Goal: Find specific page/section: Find specific page/section

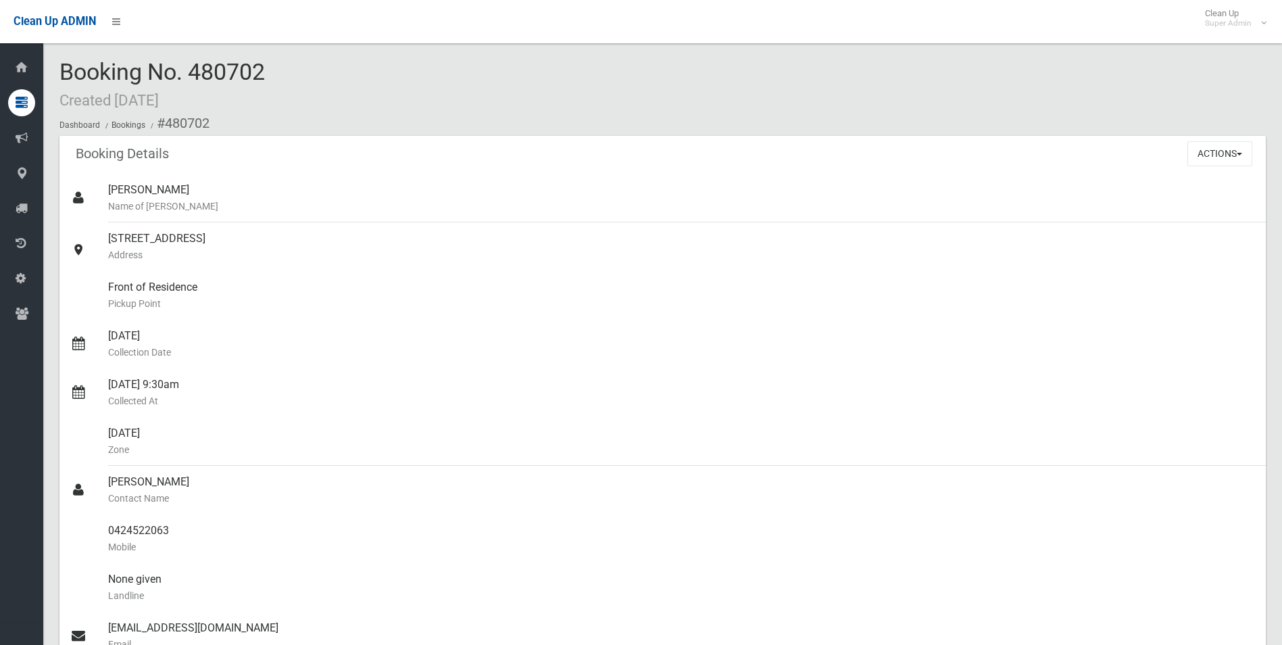
scroll to position [1419, 0]
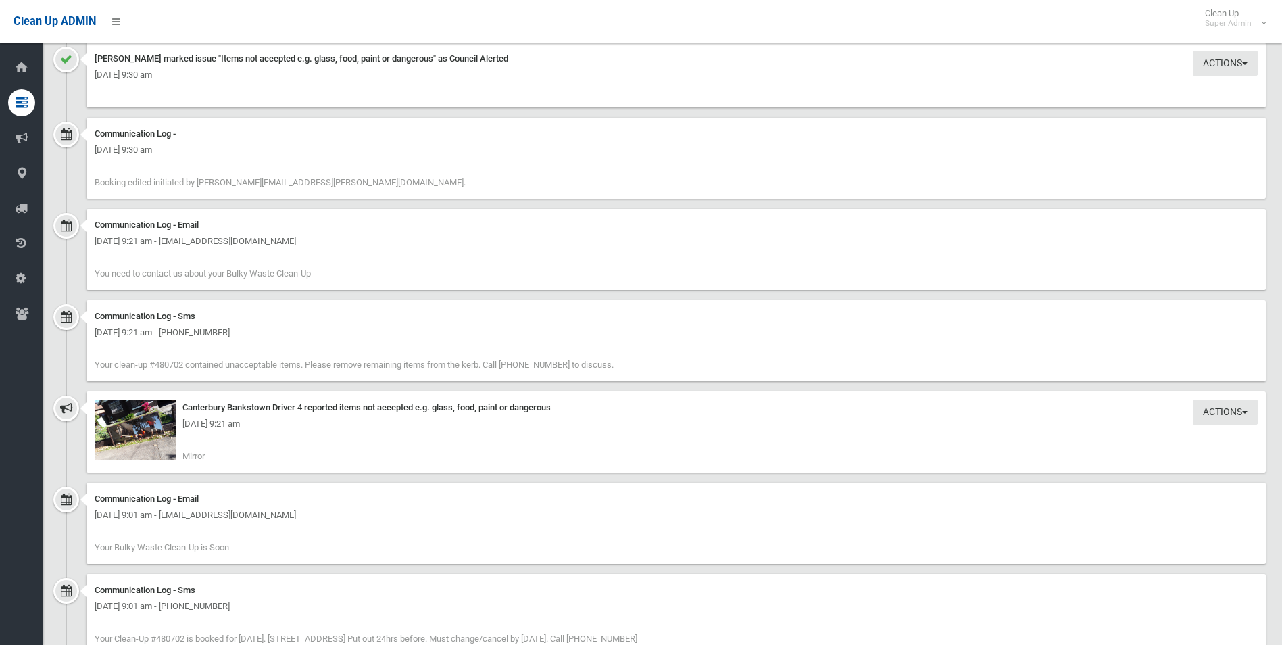
click at [155, 443] on img at bounding box center [135, 429] width 81 height 61
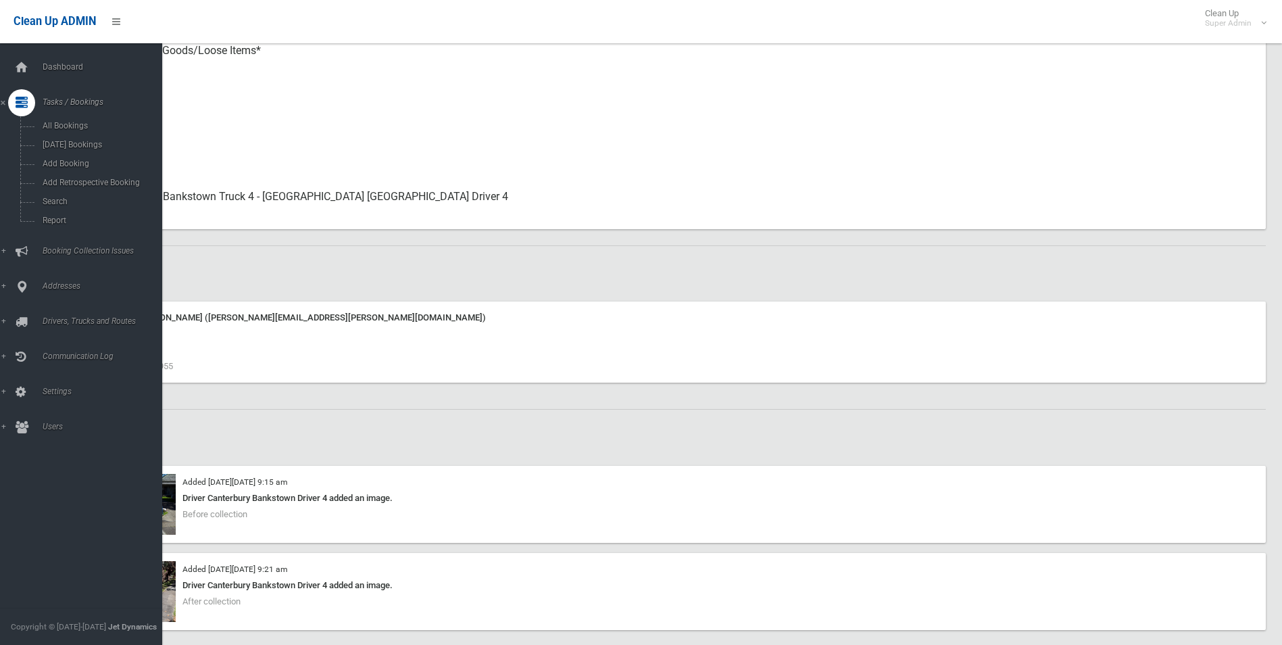
scroll to position [608, 0]
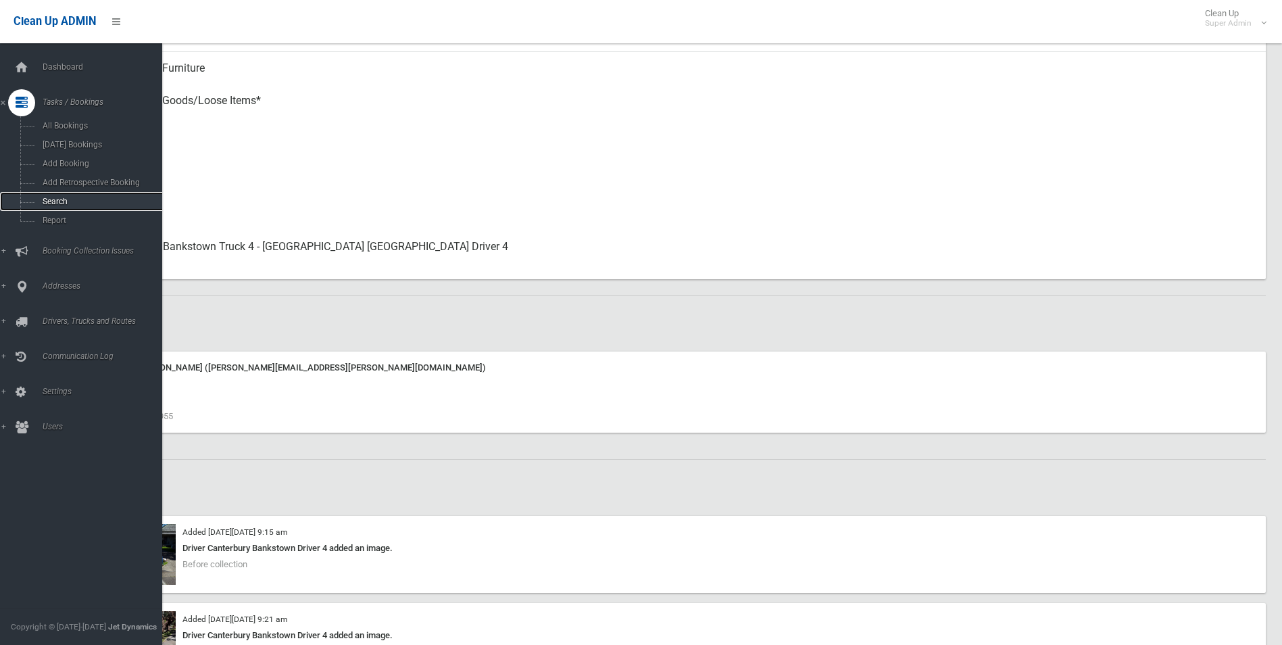
click at [63, 199] on span "Search" at bounding box center [100, 201] width 122 height 9
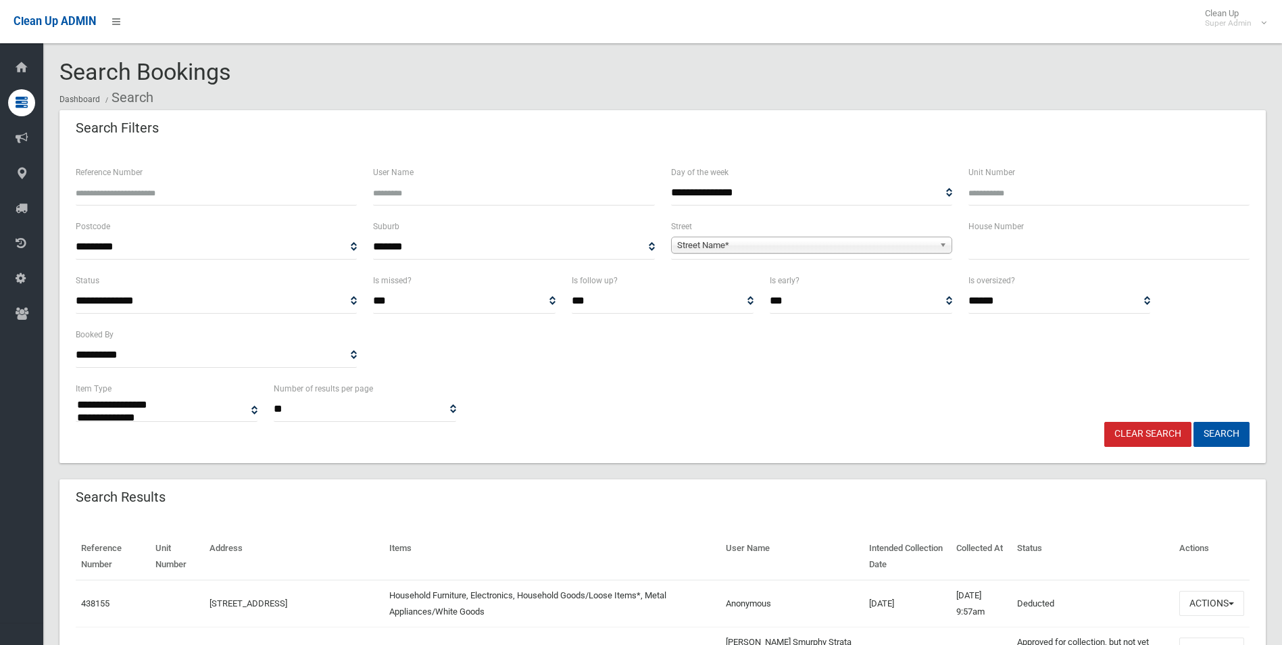
select select
click at [195, 199] on input "Reference Number" at bounding box center [216, 192] width 281 height 25
type input "******"
click at [1193, 422] on button "Search" at bounding box center [1221, 434] width 56 height 25
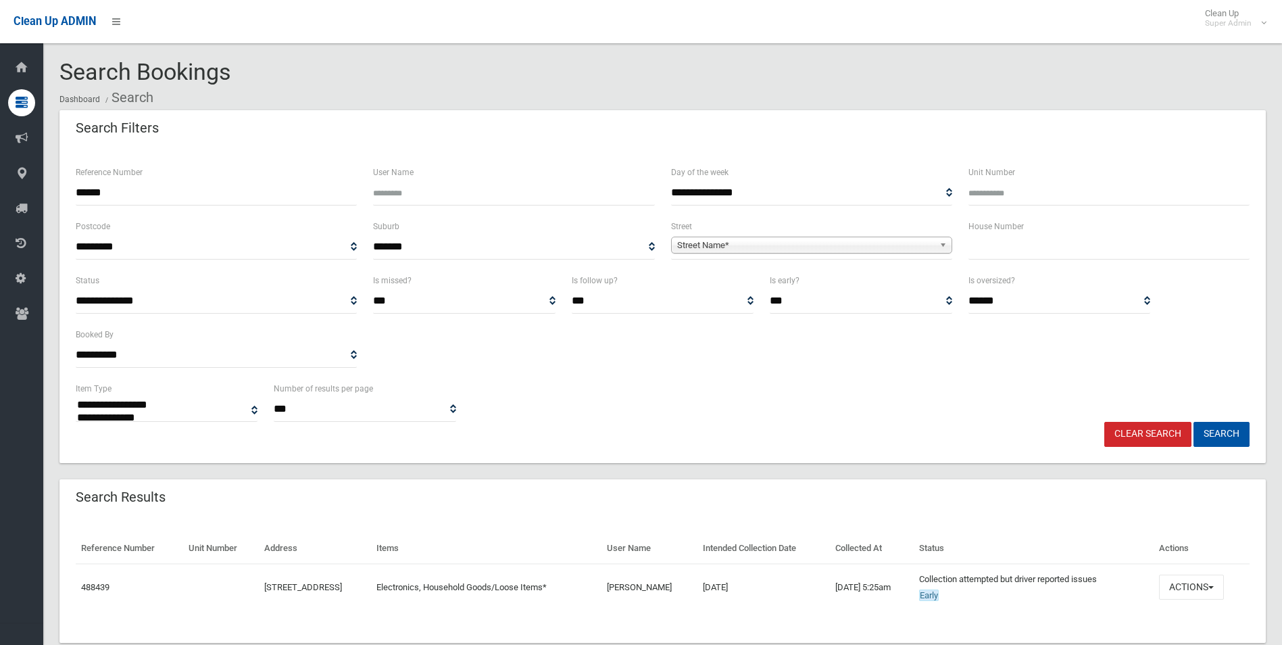
select select
click at [1188, 589] on button "Actions" at bounding box center [1191, 586] width 65 height 25
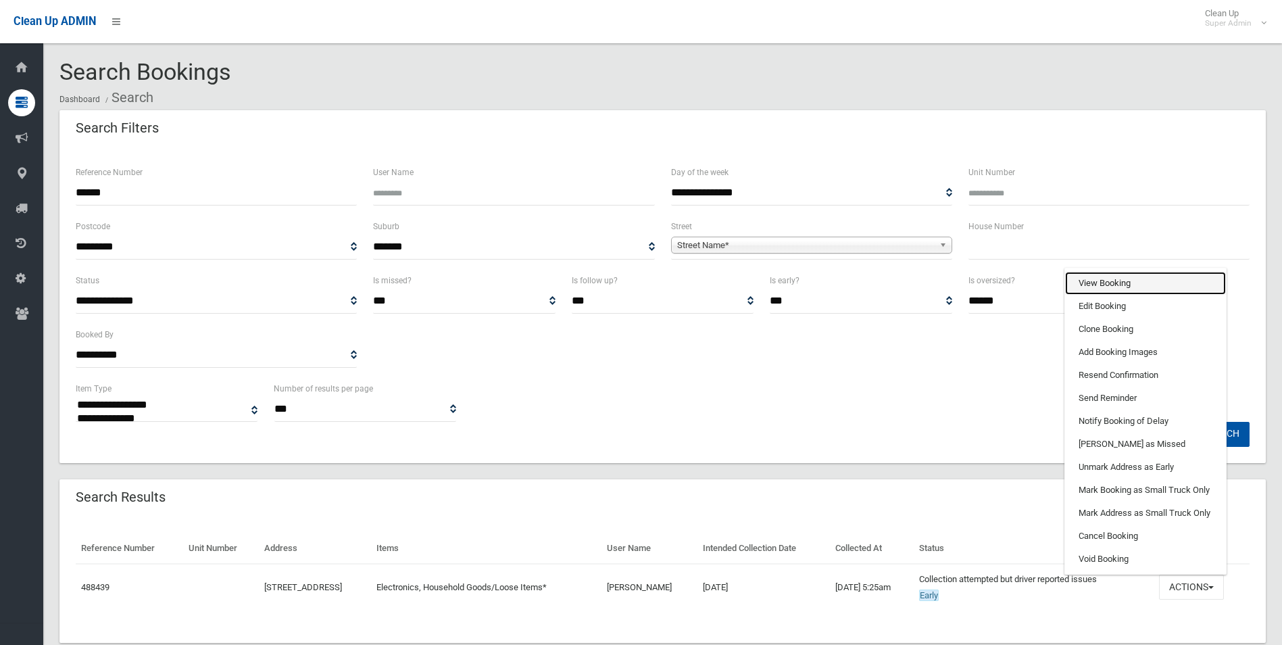
click at [1108, 281] on link "View Booking" at bounding box center [1145, 283] width 161 height 23
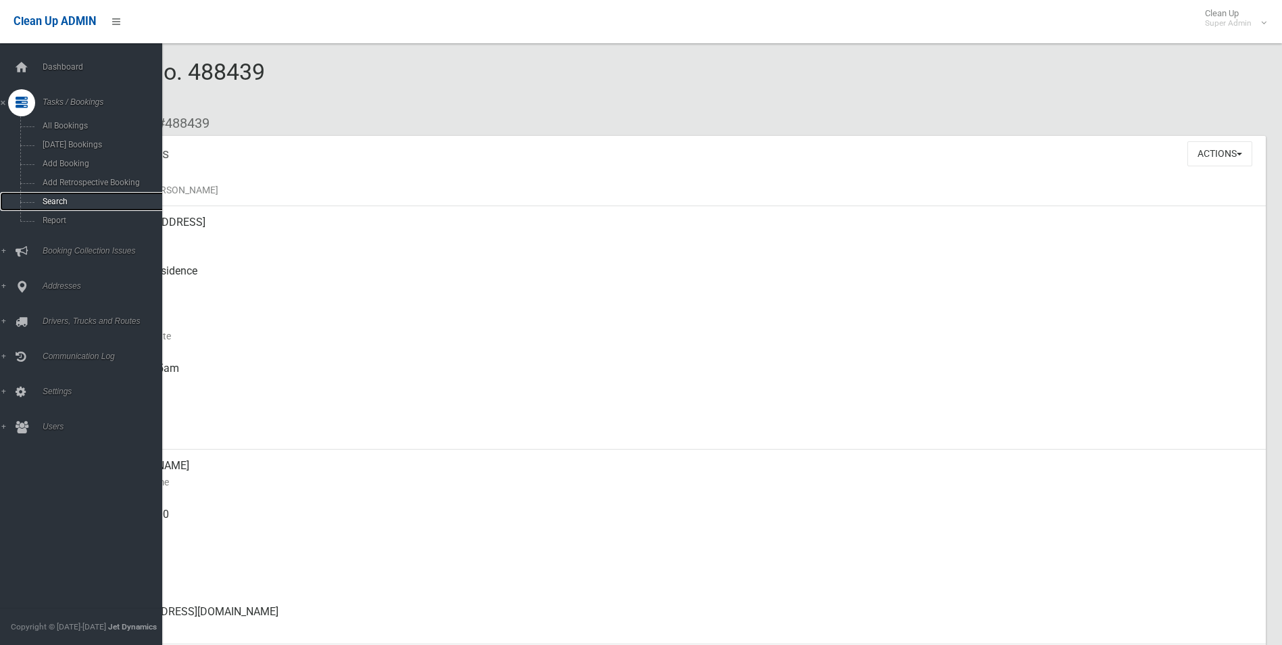
click at [47, 201] on span "Search" at bounding box center [100, 201] width 122 height 9
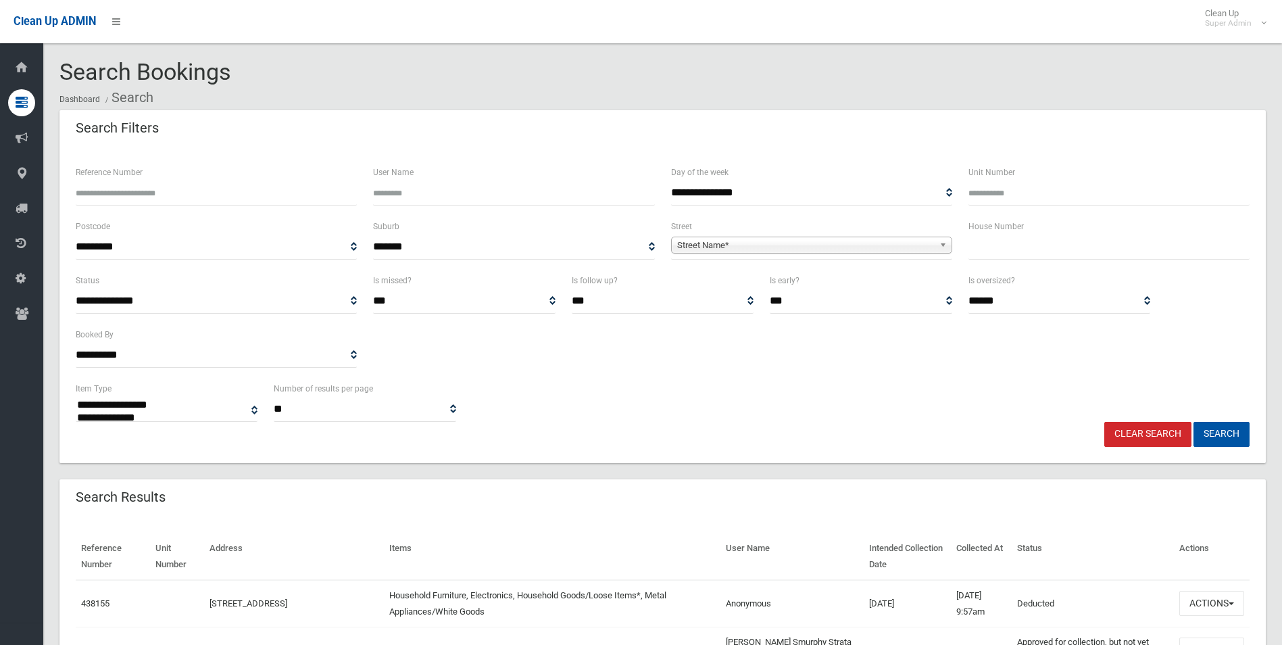
select select
click at [164, 196] on input "Reference Number" at bounding box center [216, 192] width 281 height 25
type input "******"
click at [1193, 422] on button "Search" at bounding box center [1221, 434] width 56 height 25
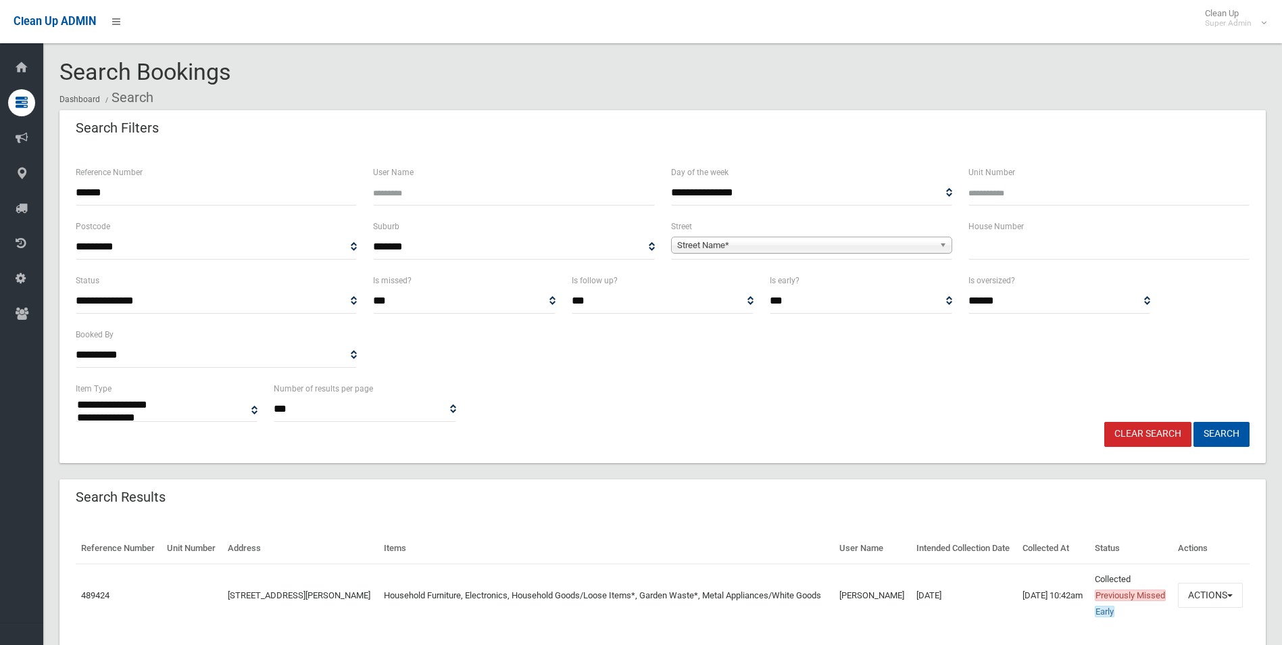
select select
click at [156, 193] on input "******" at bounding box center [216, 192] width 281 height 25
type input "*"
click at [179, 190] on input "Reference Number" at bounding box center [216, 192] width 281 height 25
click at [722, 243] on span "Street Name*" at bounding box center [805, 245] width 257 height 16
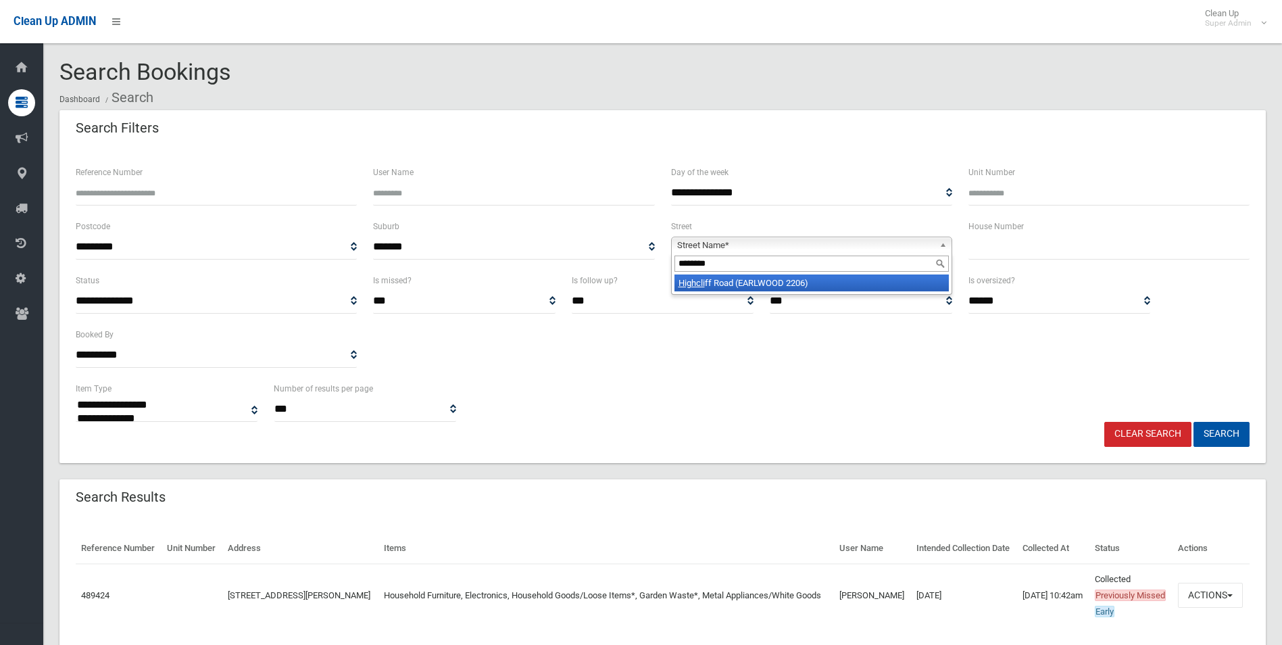
type input "*********"
type input "*"
click at [722, 243] on span "Highcliff Road (EARLWOOD 2206)" at bounding box center [805, 245] width 257 height 16
type input "*********"
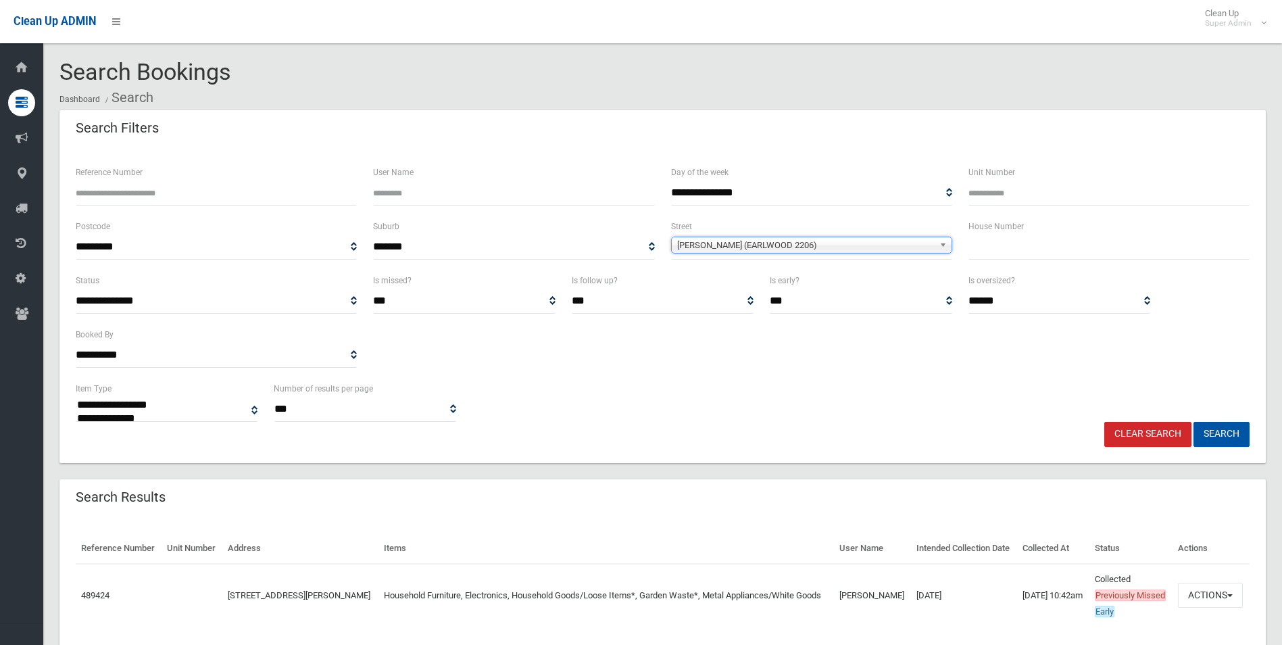
click at [729, 241] on span "Undercliffe Lane (EARLWOOD 2206)" at bounding box center [805, 245] width 257 height 16
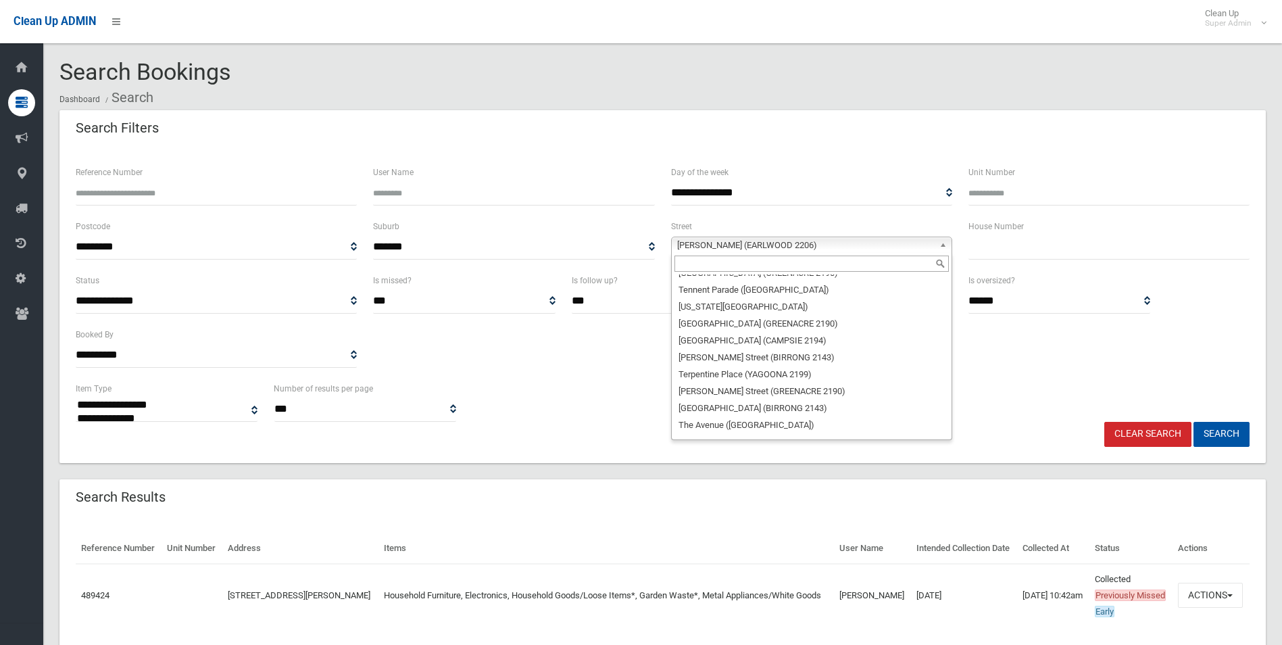
scroll to position [35616, 0]
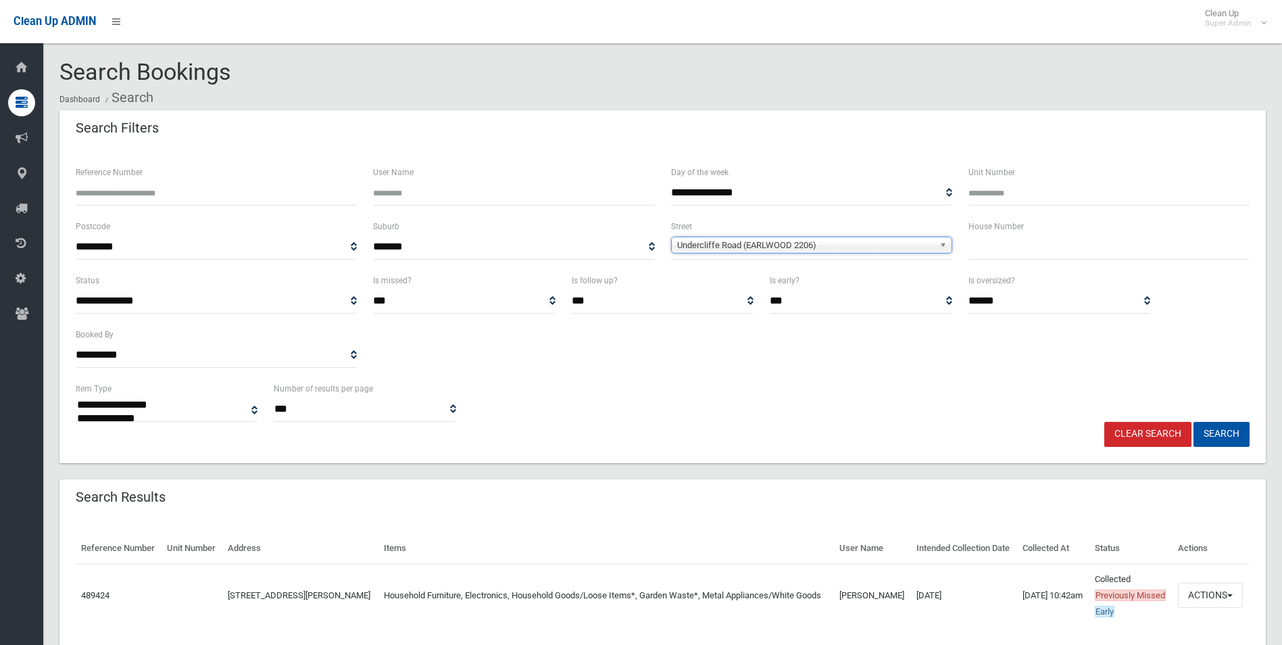
click at [1035, 248] on input "text" at bounding box center [1108, 247] width 281 height 25
type input "**"
click at [1193, 422] on button "Search" at bounding box center [1221, 434] width 56 height 25
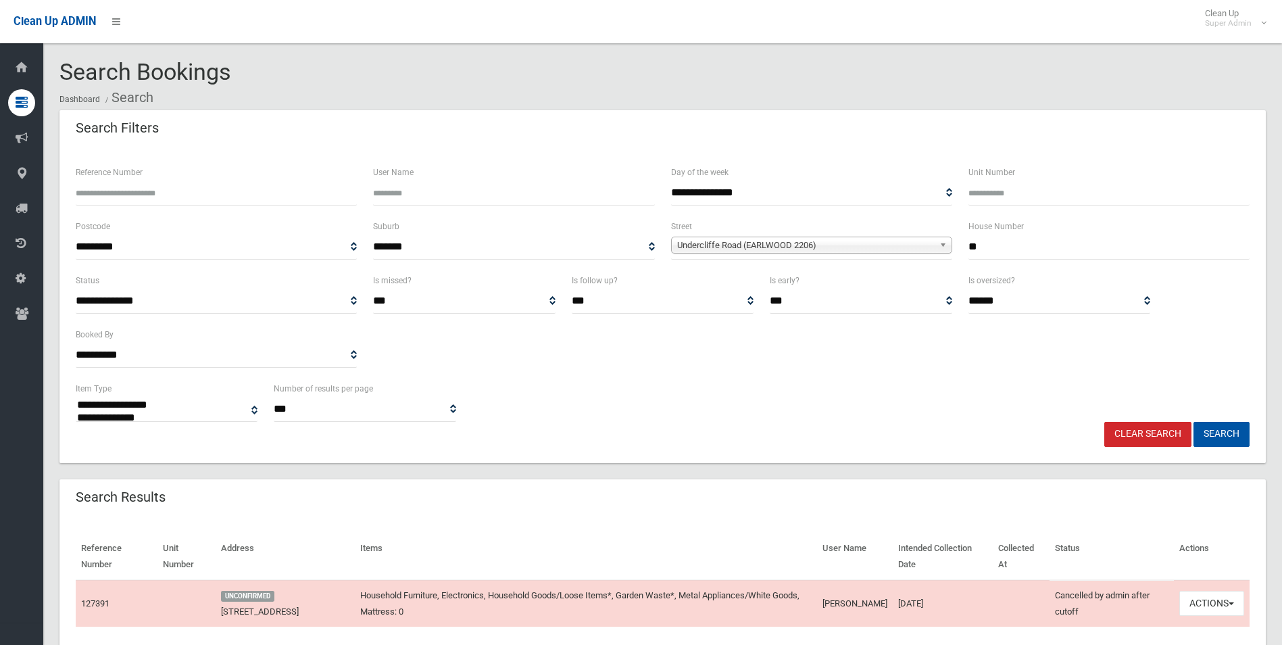
select select
click at [729, 243] on span "Undercliffe Road (EARLWOOD 2206)" at bounding box center [805, 245] width 257 height 16
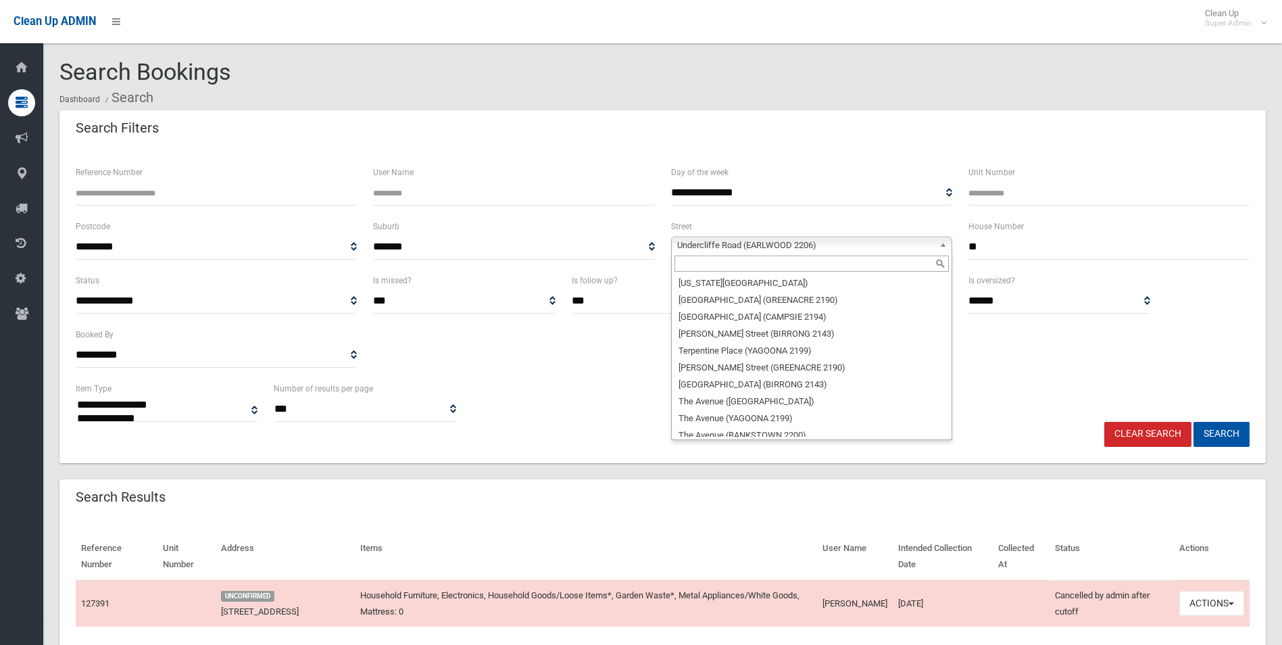
scroll to position [35565, 0]
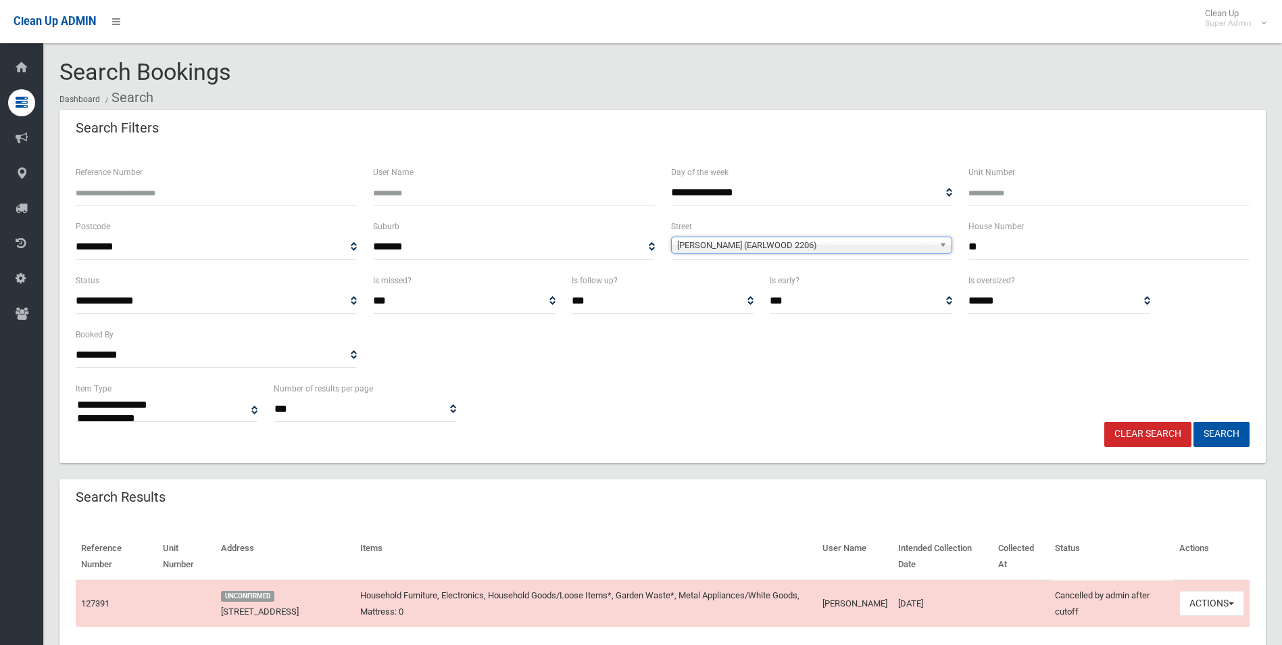
click at [1193, 422] on button "Search" at bounding box center [1221, 434] width 56 height 25
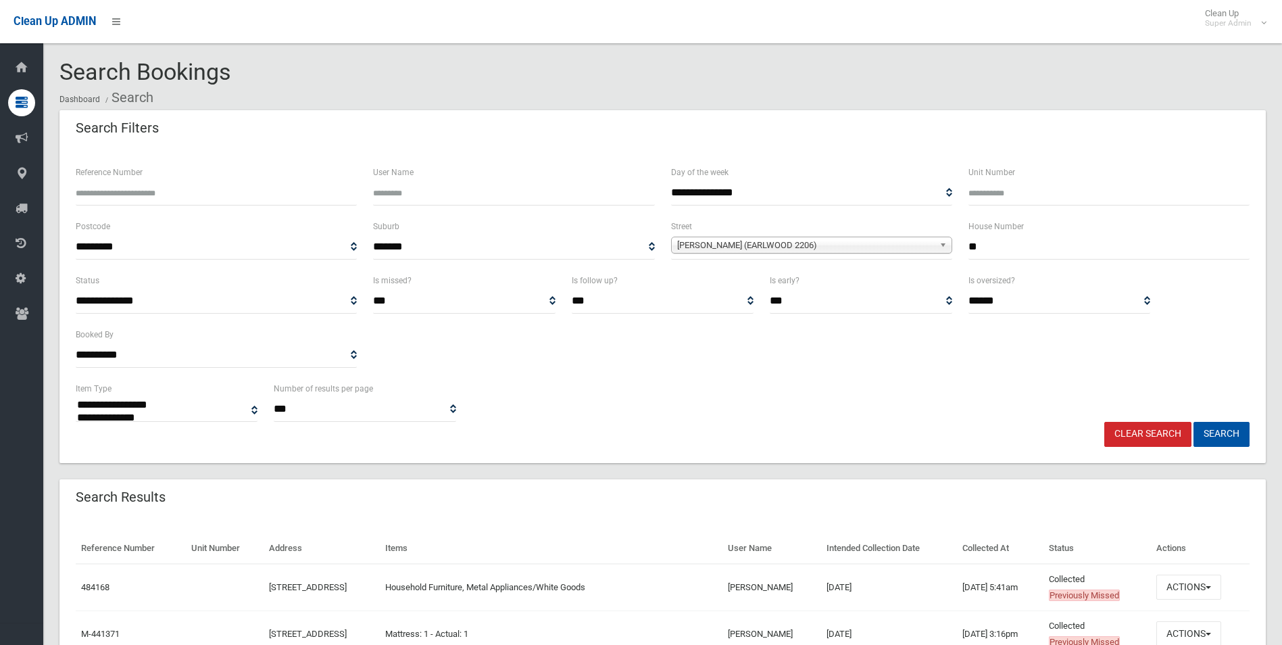
select select
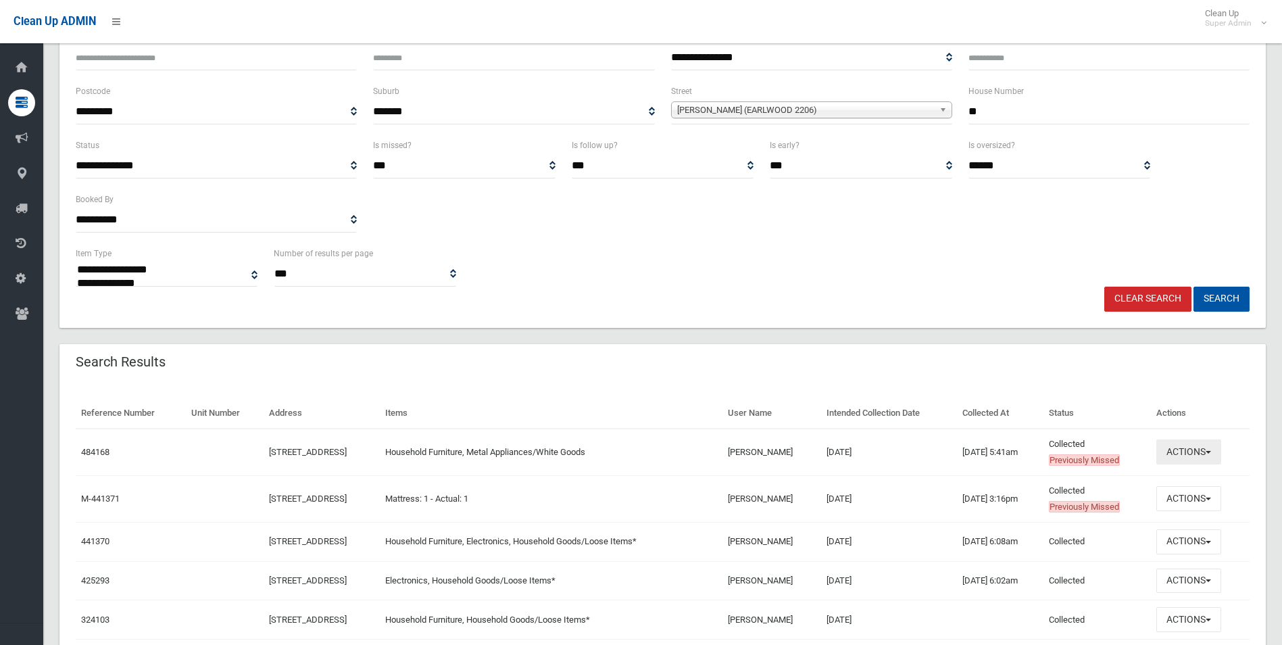
click at [1210, 451] on button "Actions" at bounding box center [1188, 451] width 65 height 25
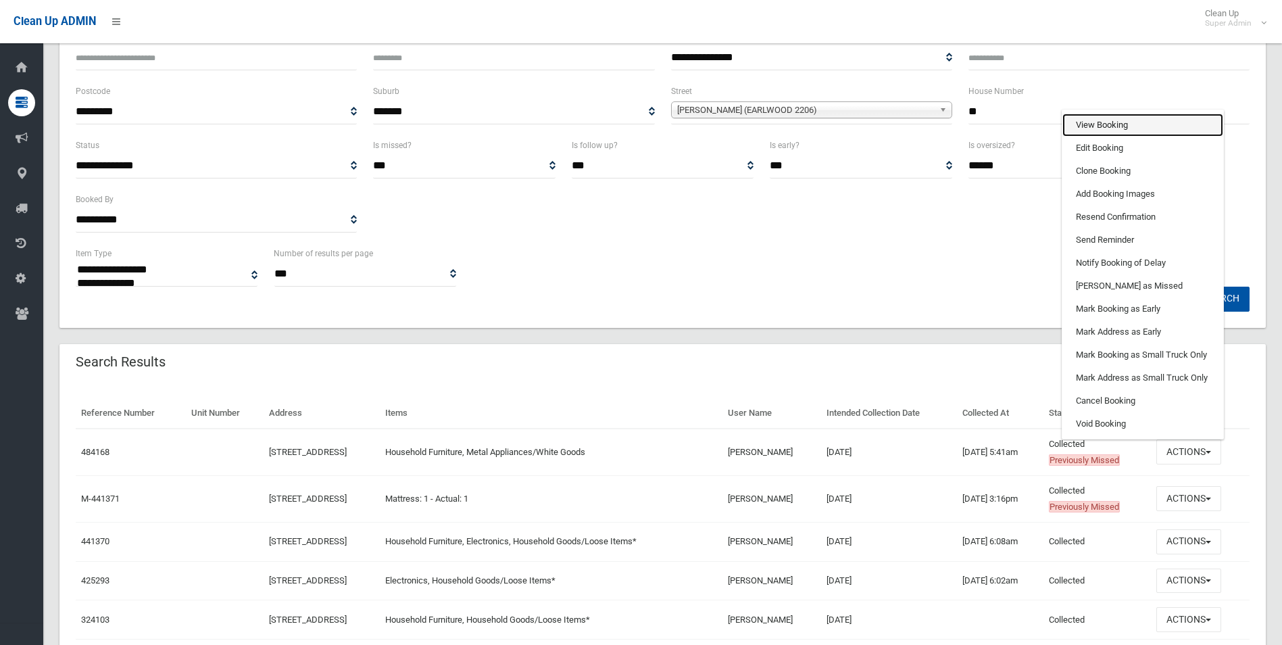
click at [1129, 122] on link "View Booking" at bounding box center [1142, 125] width 161 height 23
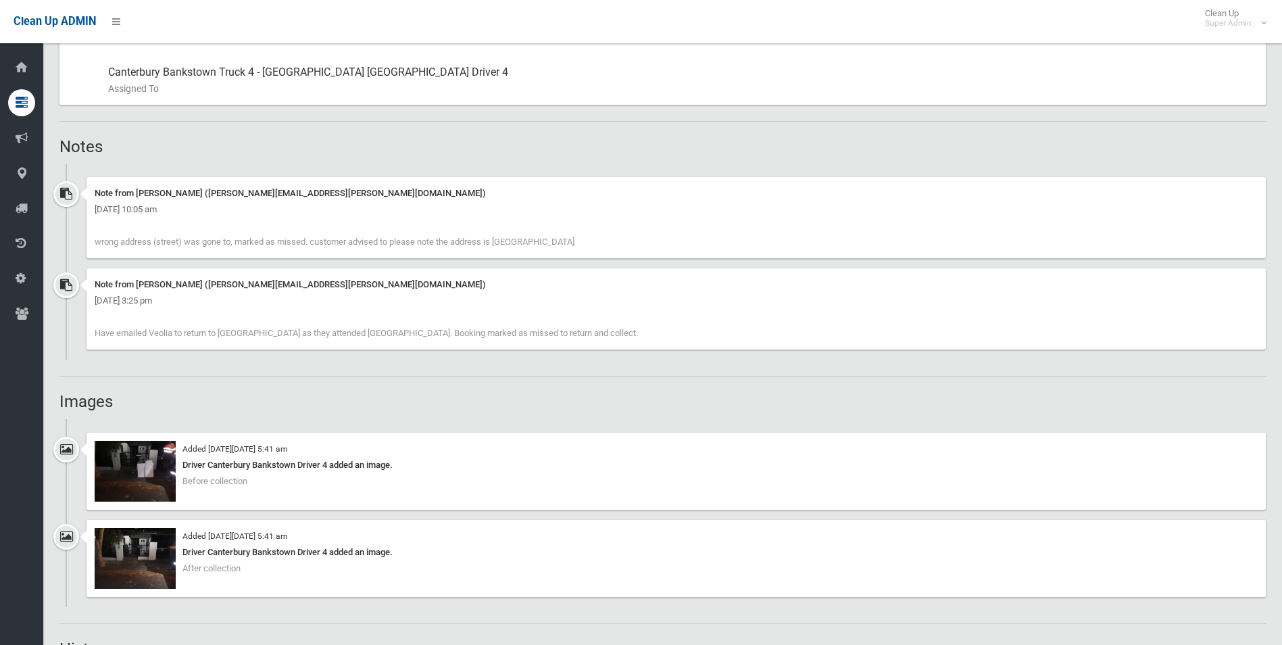
scroll to position [743, 0]
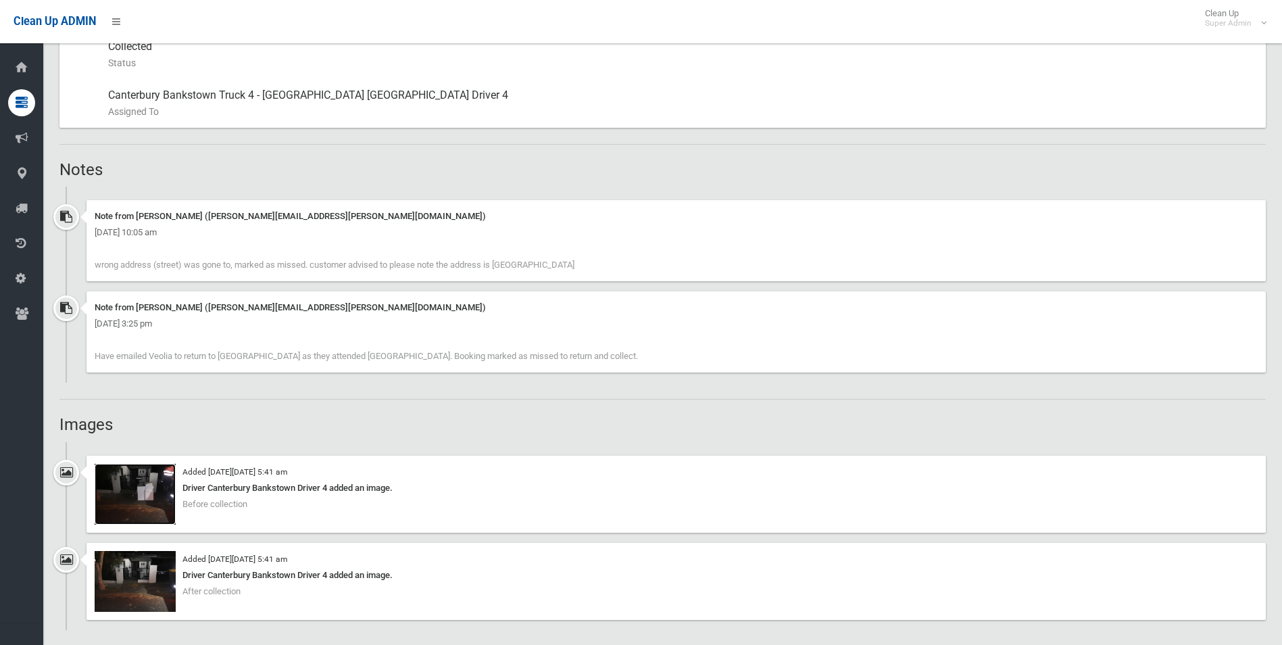
click at [134, 500] on img at bounding box center [135, 494] width 81 height 61
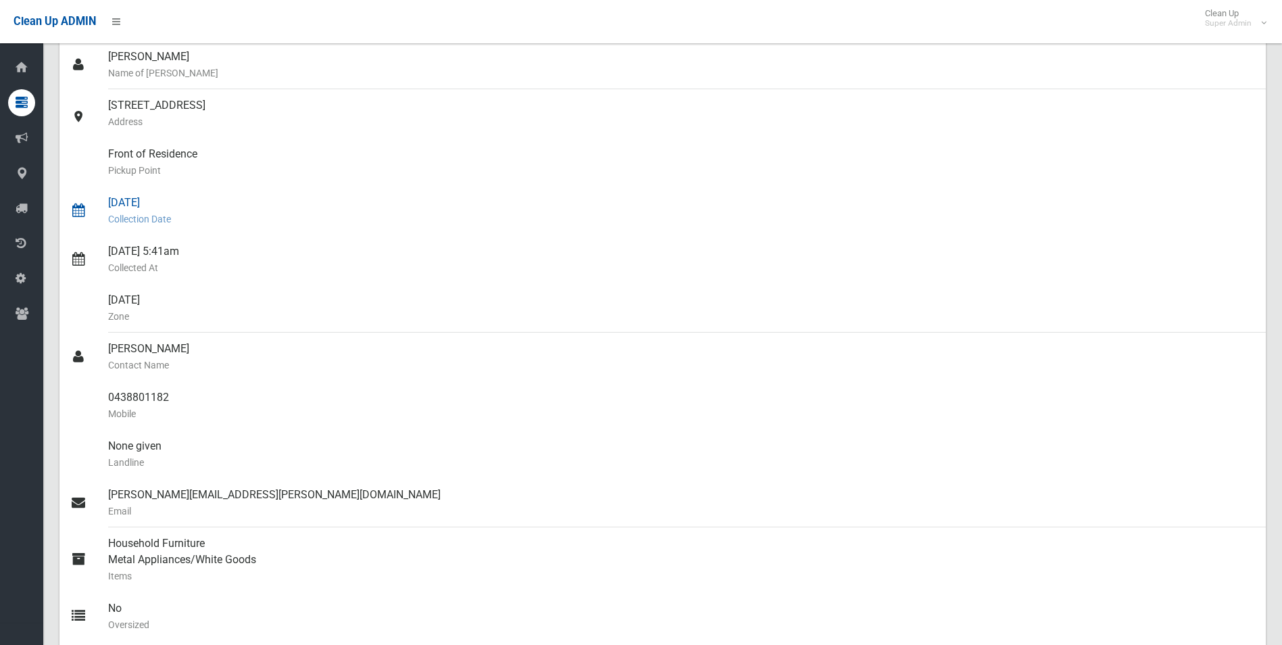
scroll to position [0, 0]
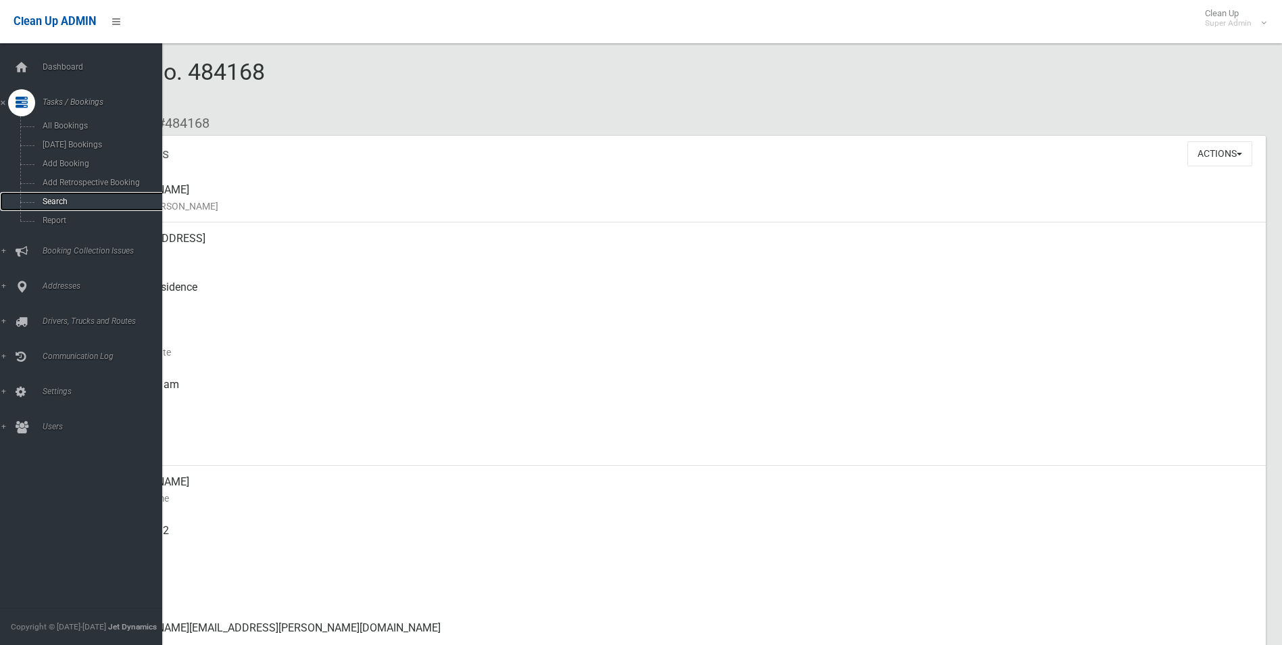
drag, startPoint x: 52, startPoint y: 202, endPoint x: 59, endPoint y: 205, distance: 7.9
click at [52, 202] on span "Search" at bounding box center [100, 201] width 122 height 9
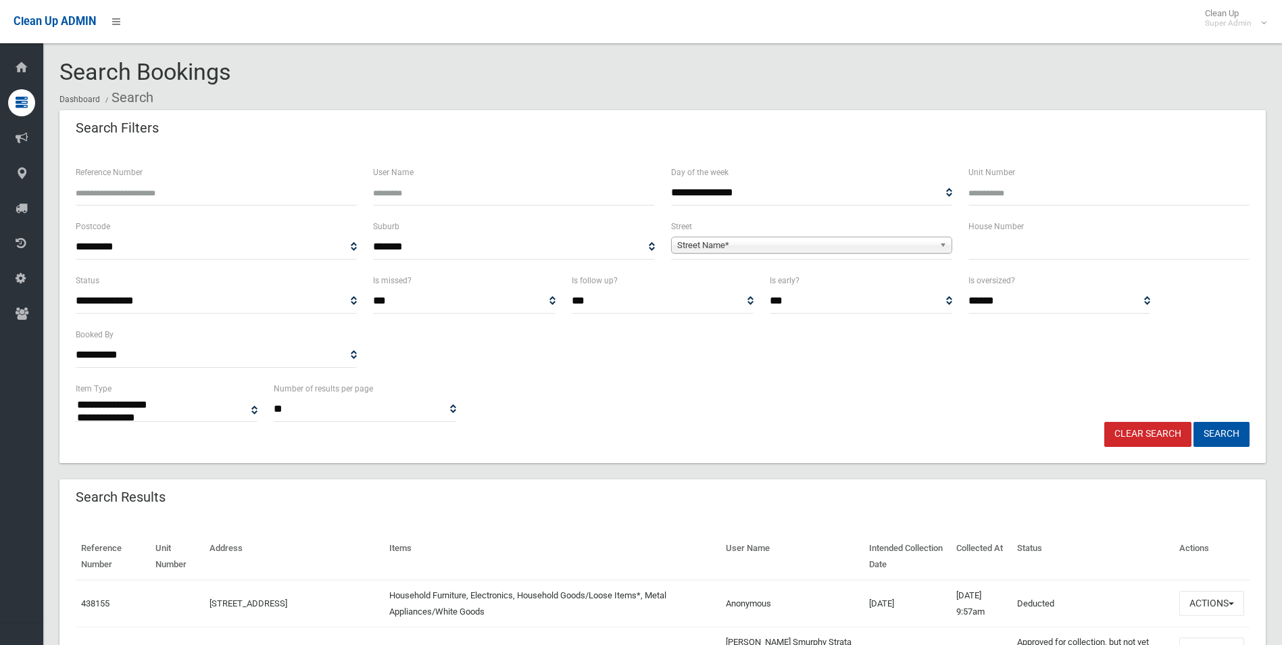
select select
click at [121, 192] on input "Reference Number" at bounding box center [216, 192] width 281 height 25
type input "******"
click at [1193, 422] on button "Search" at bounding box center [1221, 434] width 56 height 25
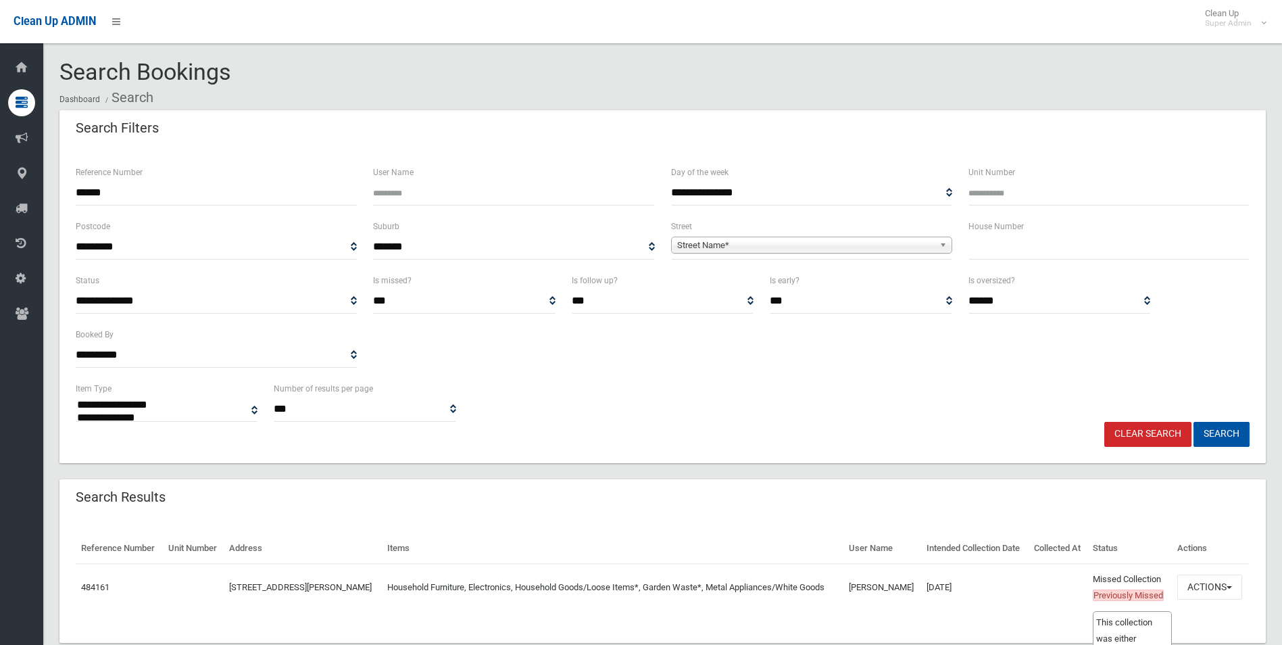
select select
click at [1202, 599] on button "Actions" at bounding box center [1209, 586] width 65 height 25
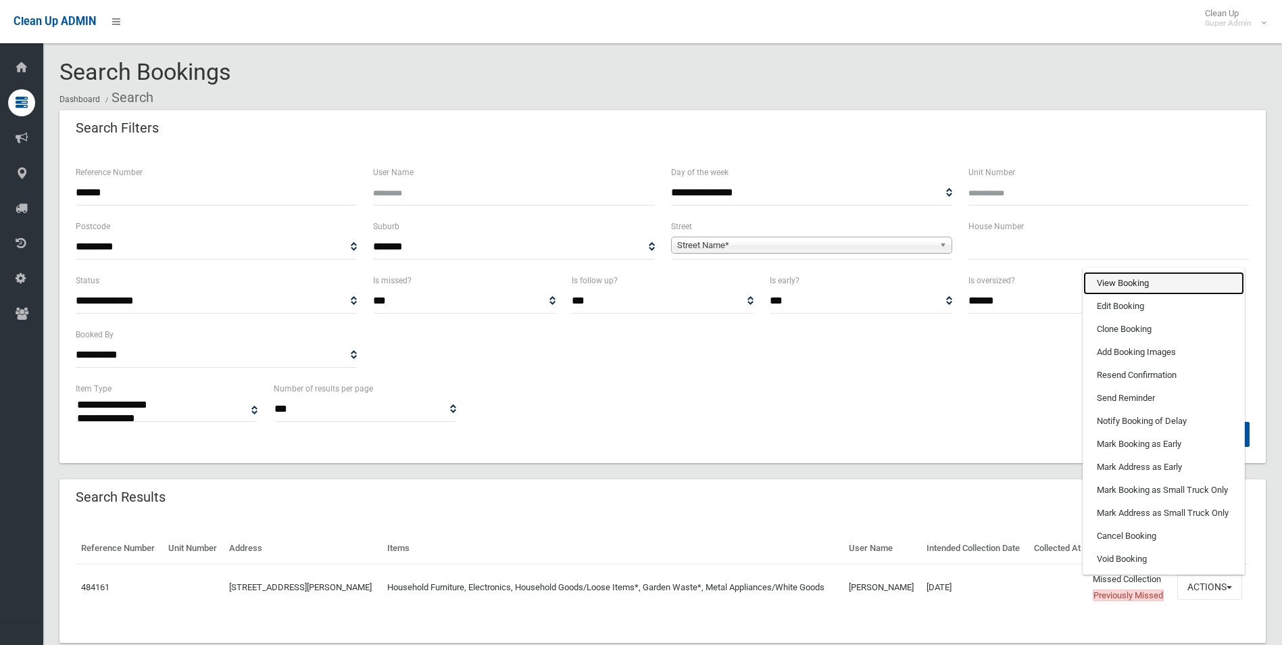
click at [1126, 295] on link "View Booking" at bounding box center [1163, 283] width 161 height 23
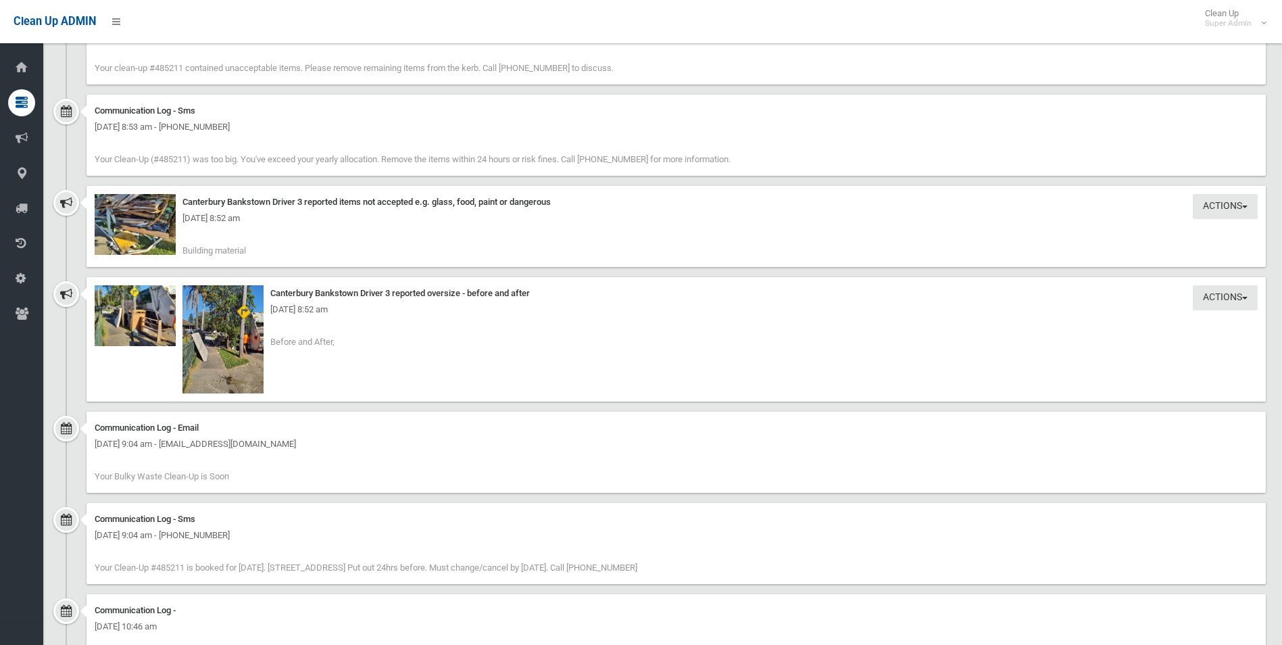
scroll to position [1825, 0]
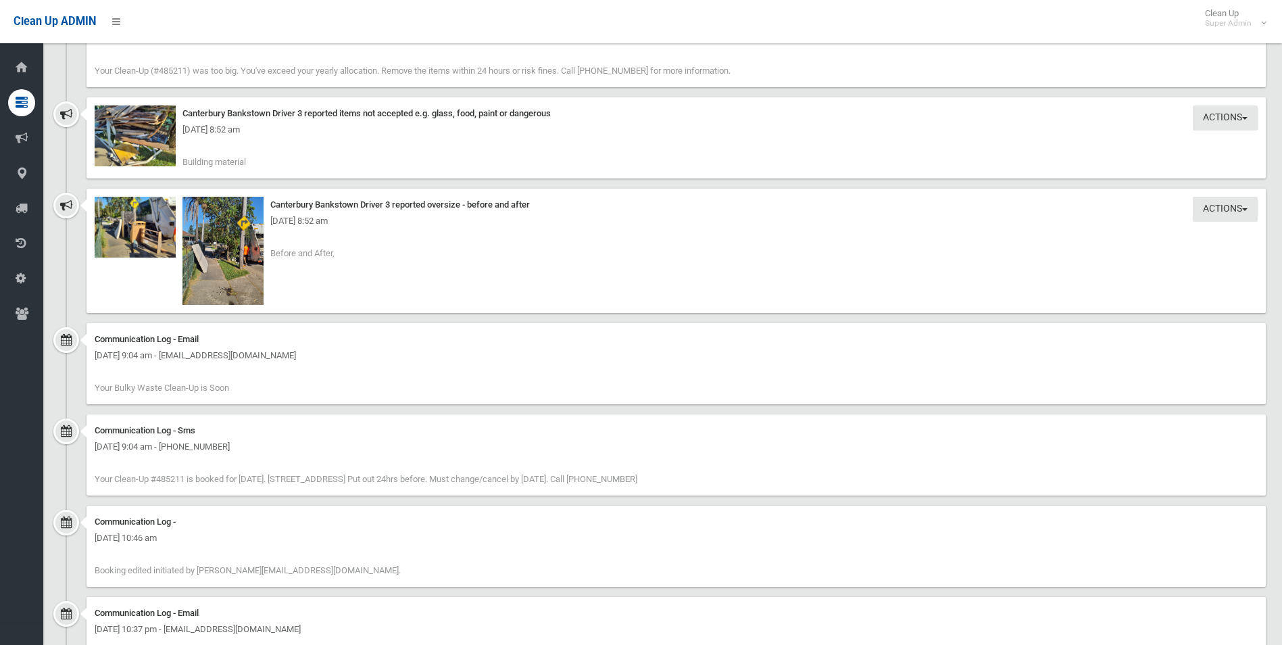
click at [246, 276] on img at bounding box center [222, 251] width 81 height 108
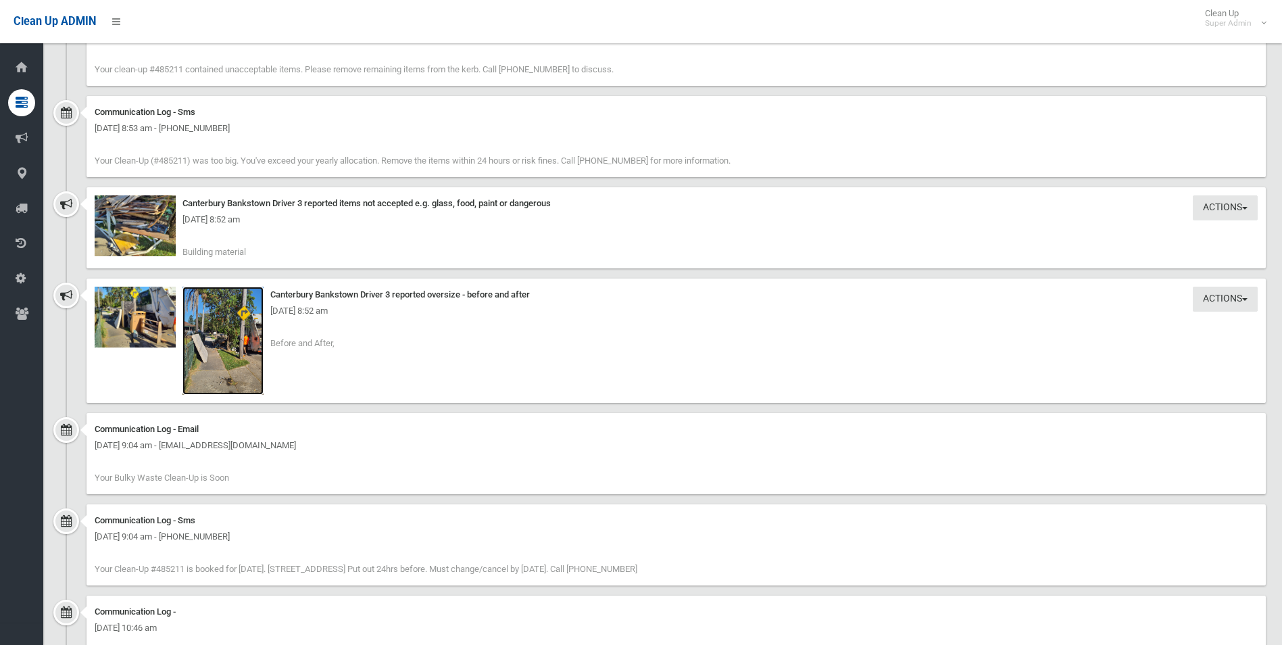
scroll to position [1757, 0]
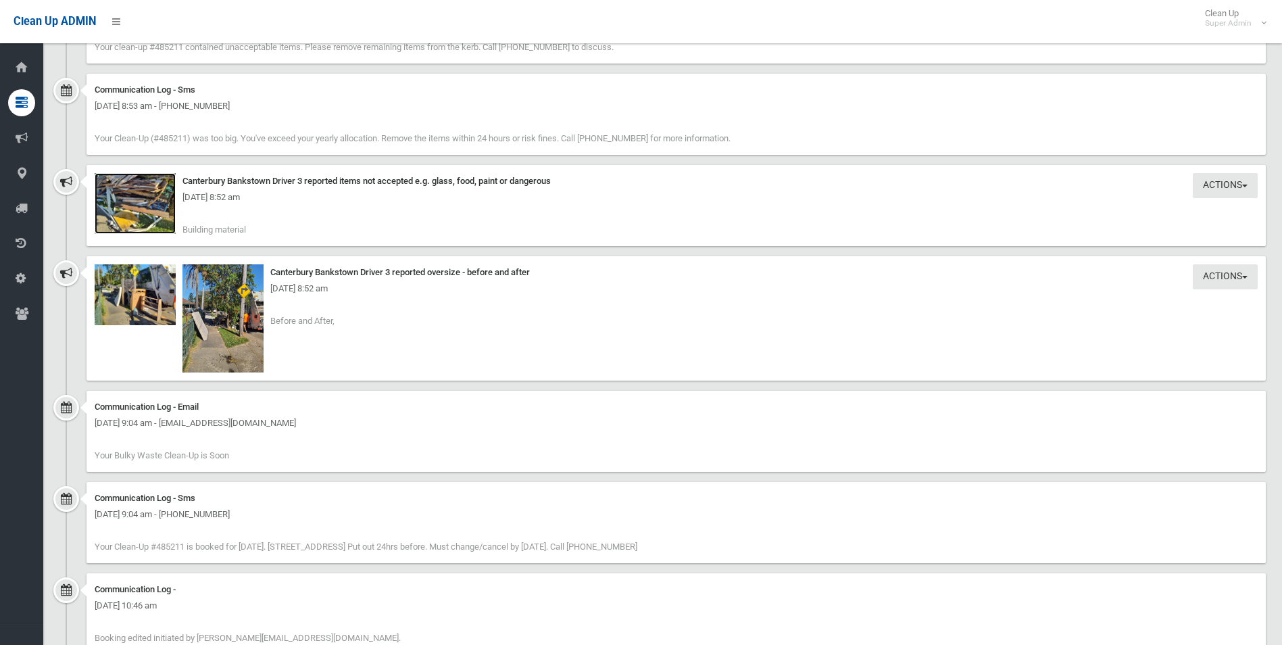
click at [149, 207] on img at bounding box center [135, 203] width 81 height 61
